Goal: Learn about a topic: Learn about a topic

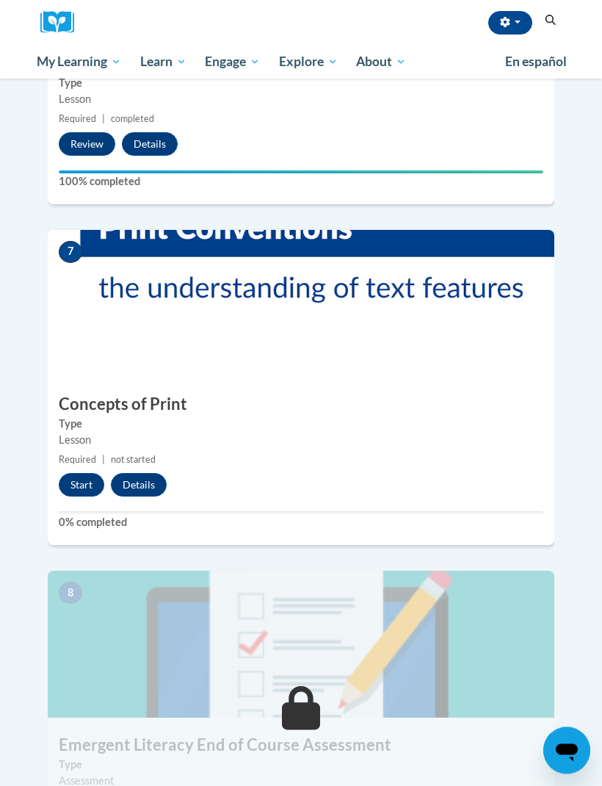
click at [81, 474] on button "Start" at bounding box center [82, 485] width 46 height 23
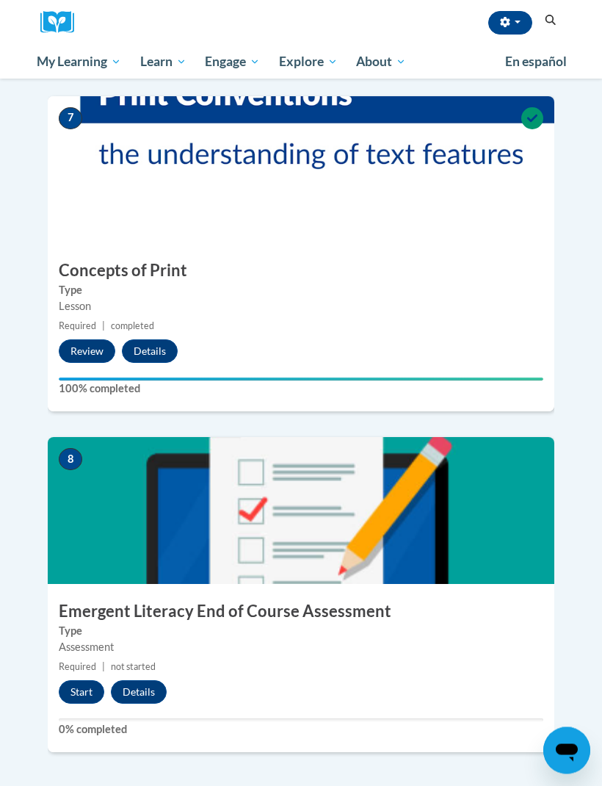
scroll to position [2412, 0]
